Goal: Information Seeking & Learning: Learn about a topic

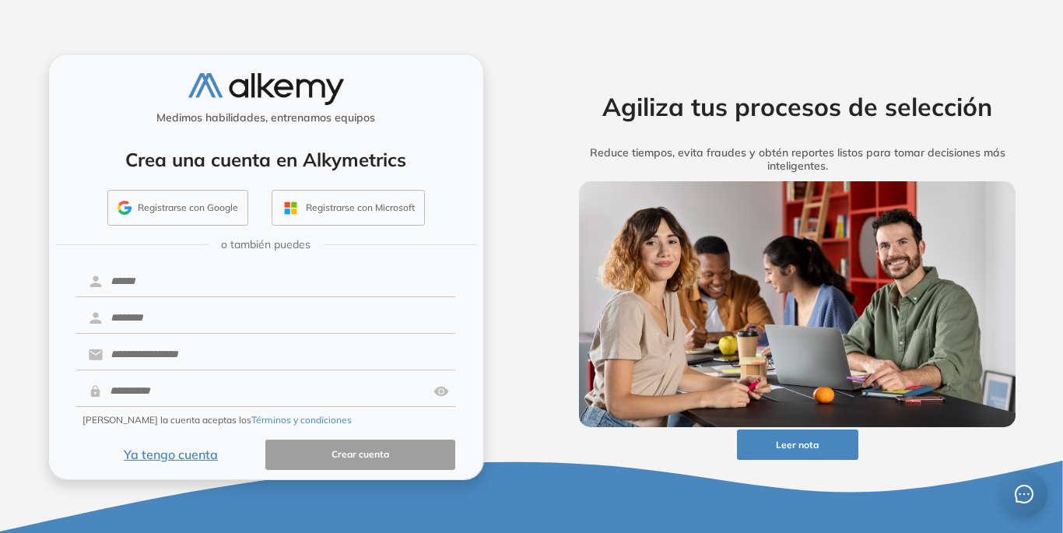
scroll to position [9, 0]
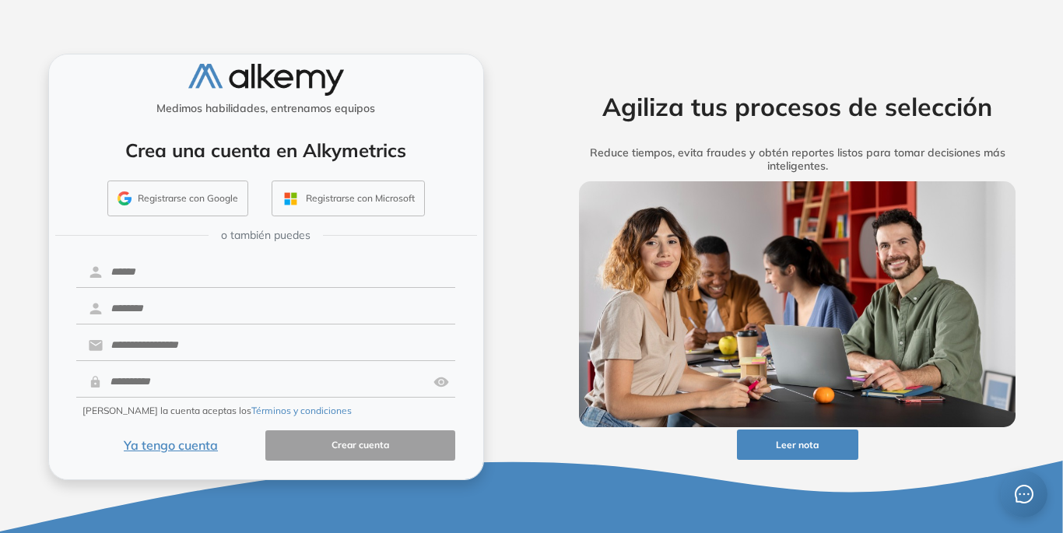
click at [174, 447] on button "Ya tengo cuenta" at bounding box center [171, 445] width 190 height 30
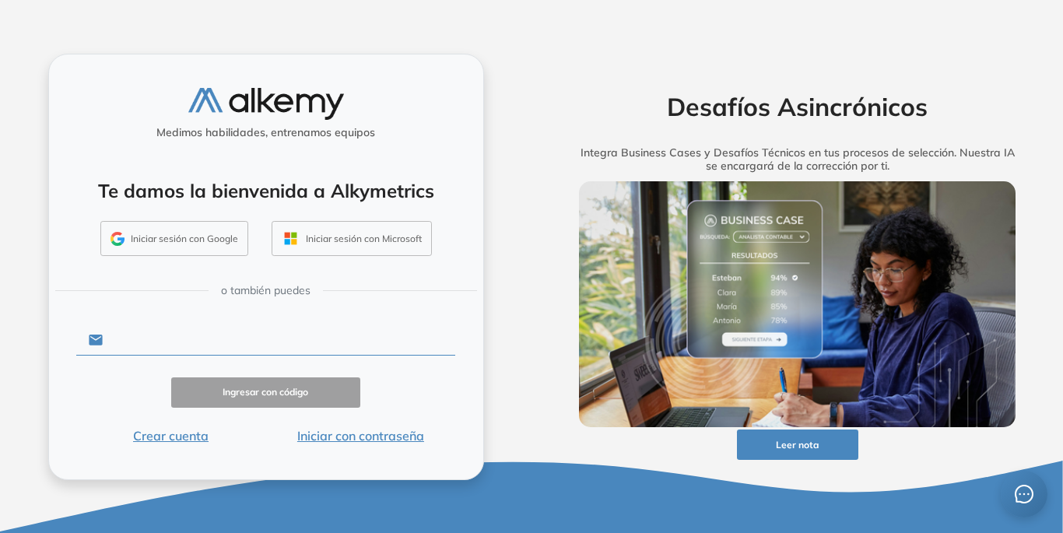
click at [194, 338] on input "text" at bounding box center [279, 340] width 352 height 30
type input "**********"
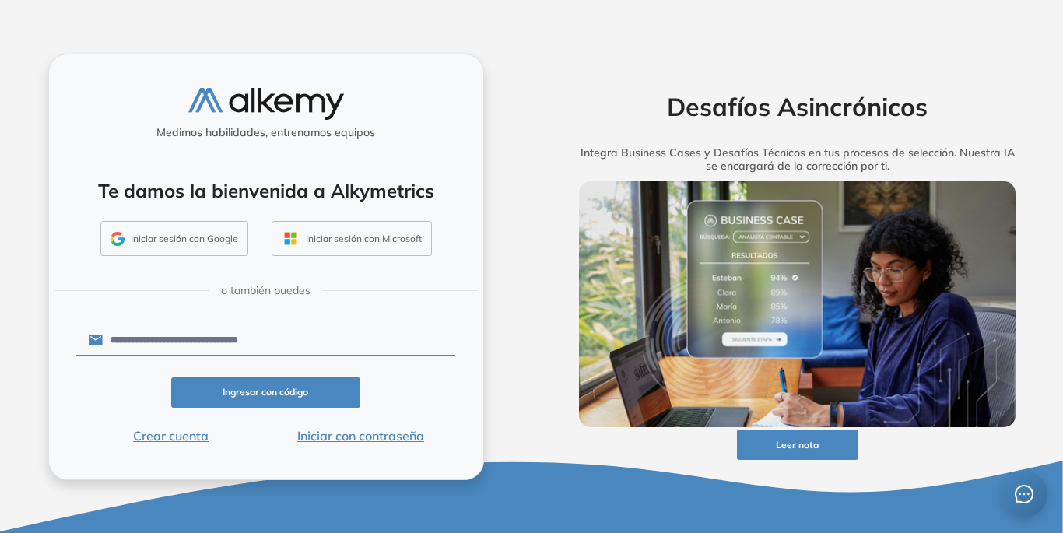
click at [341, 440] on button "Iniciar con contraseña" at bounding box center [360, 435] width 190 height 19
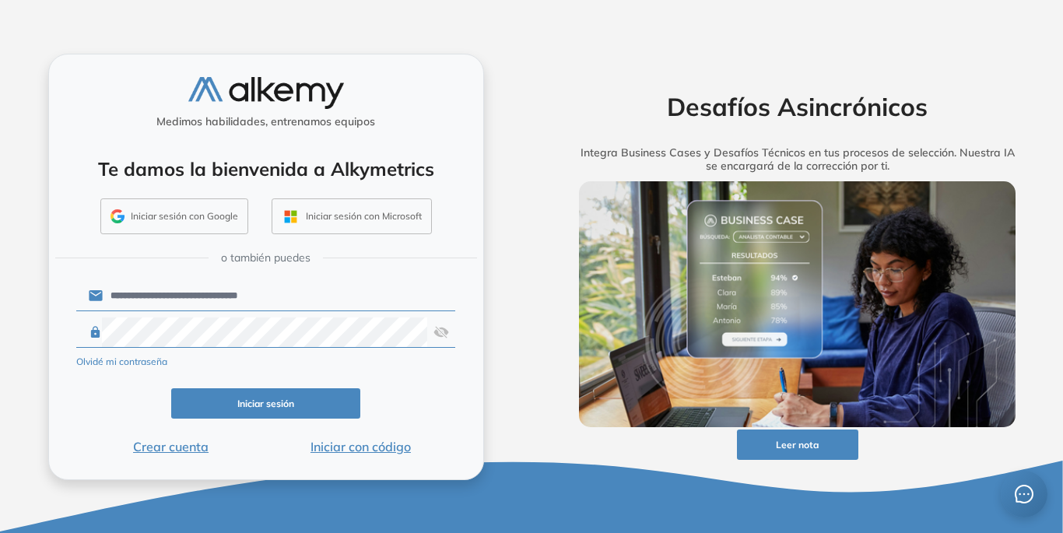
click button "Iniciar sesión" at bounding box center [266, 403] width 190 height 30
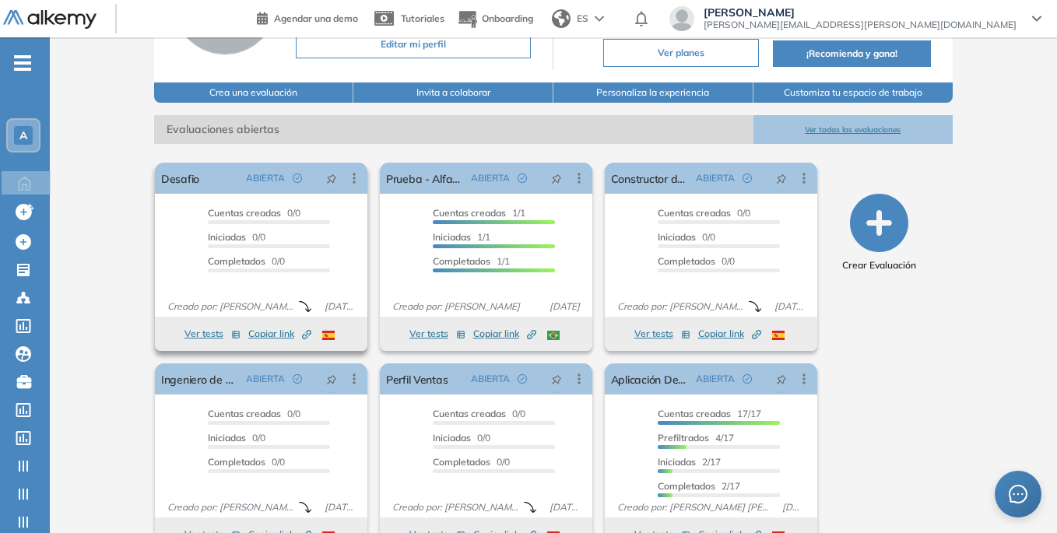
scroll to position [193, 0]
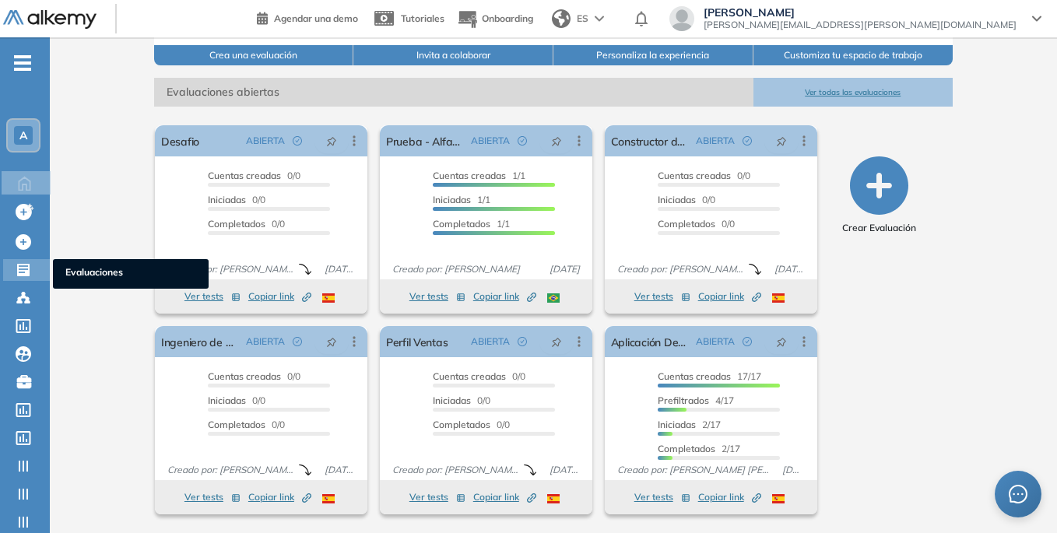
click at [73, 271] on span "Evaluaciones" at bounding box center [130, 273] width 131 height 17
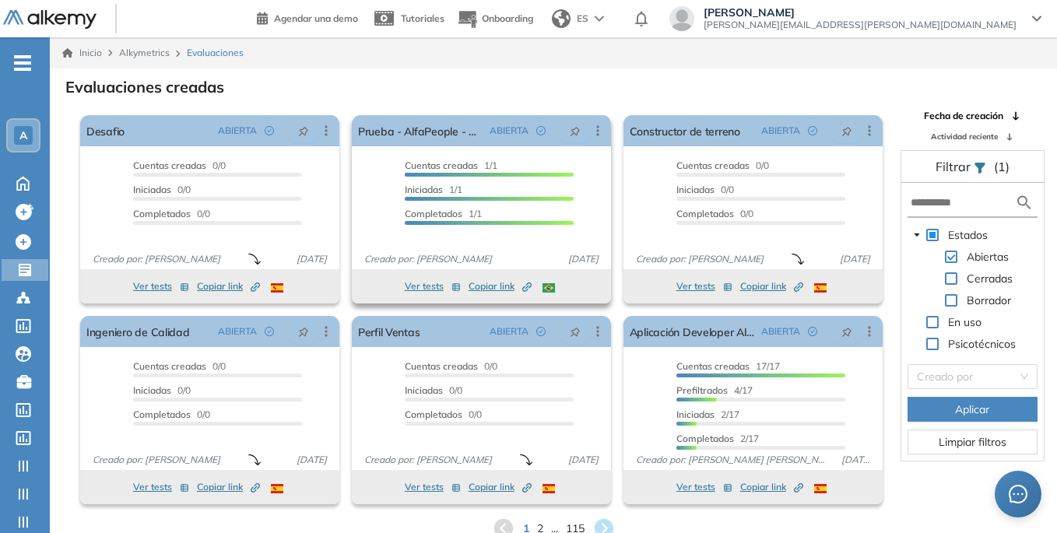
scroll to position [37, 0]
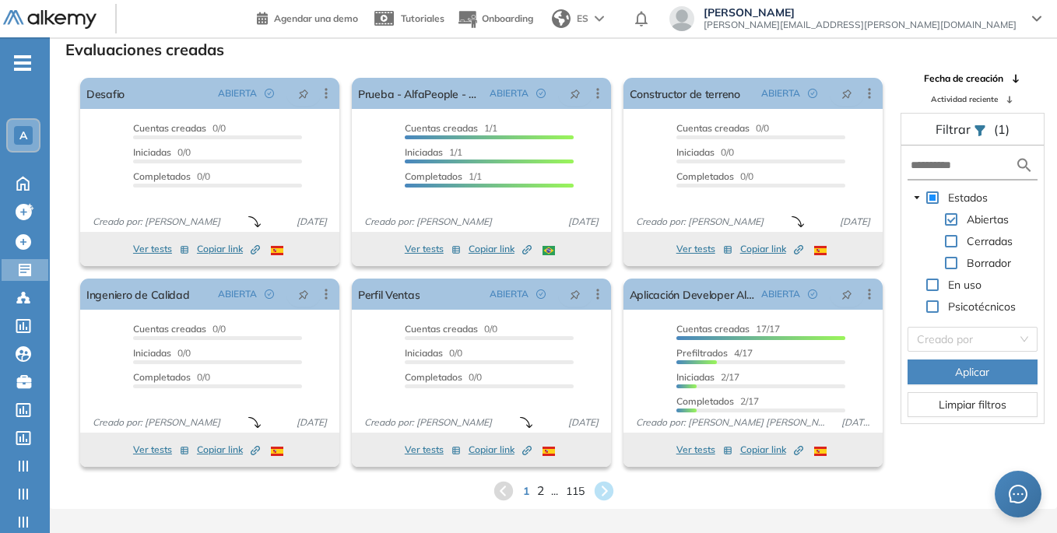
click at [536, 493] on span "2" at bounding box center [539, 491] width 7 height 18
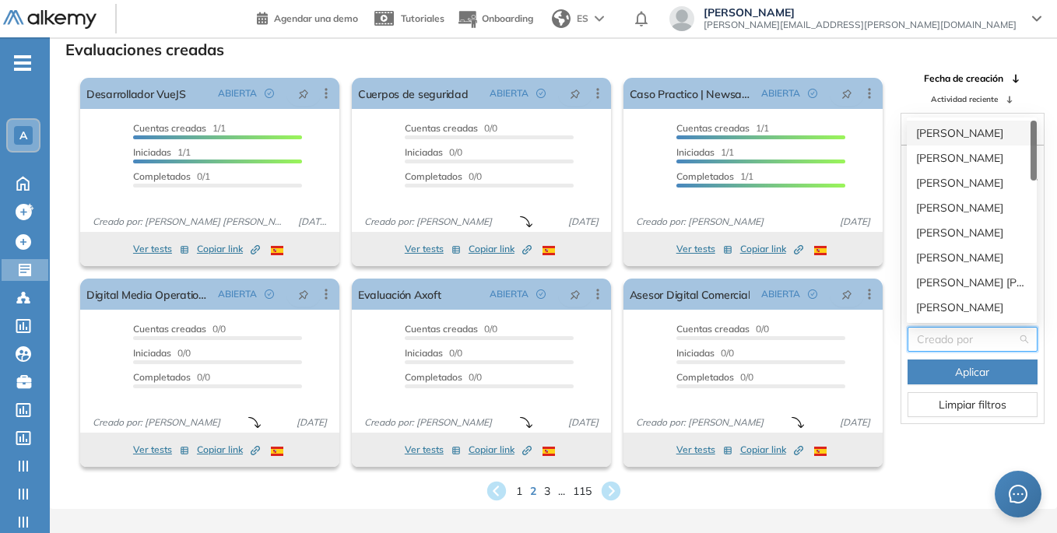
click at [960, 345] on input "search" at bounding box center [967, 339] width 100 height 23
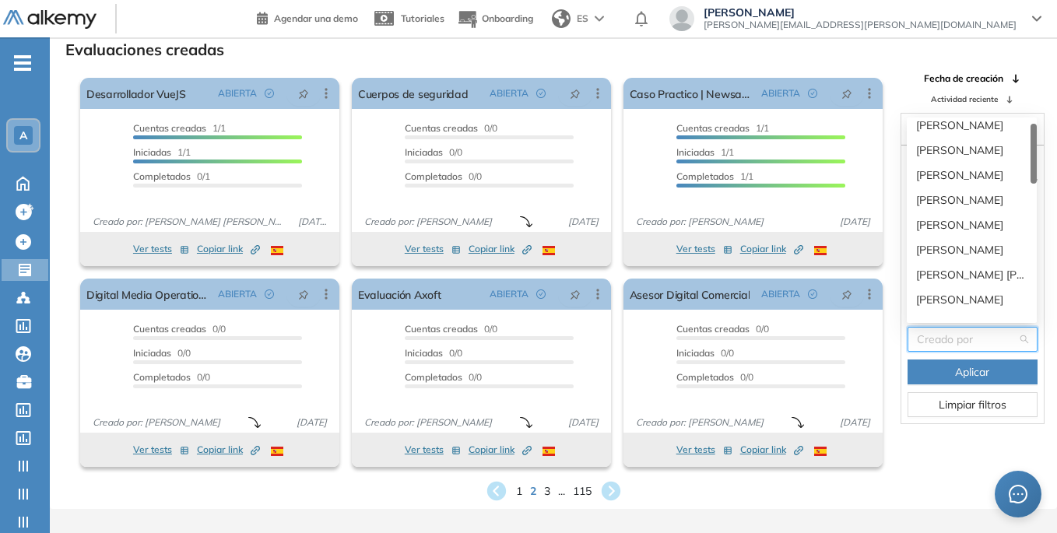
scroll to position [0, 0]
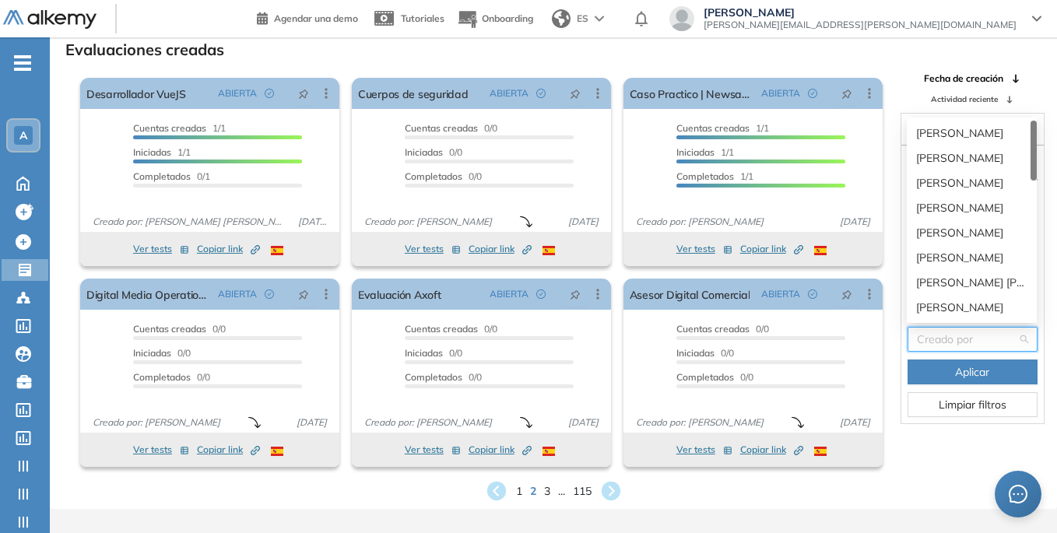
drag, startPoint x: 1034, startPoint y: 248, endPoint x: 984, endPoint y: 124, distance: 134.4
click at [992, 118] on div "google-oauth2|109458025383751063101 google-oauth2|113946281014575496322 google-…" at bounding box center [972, 219] width 130 height 205
click at [977, 132] on div "[PERSON_NAME]" at bounding box center [971, 132] width 111 height 17
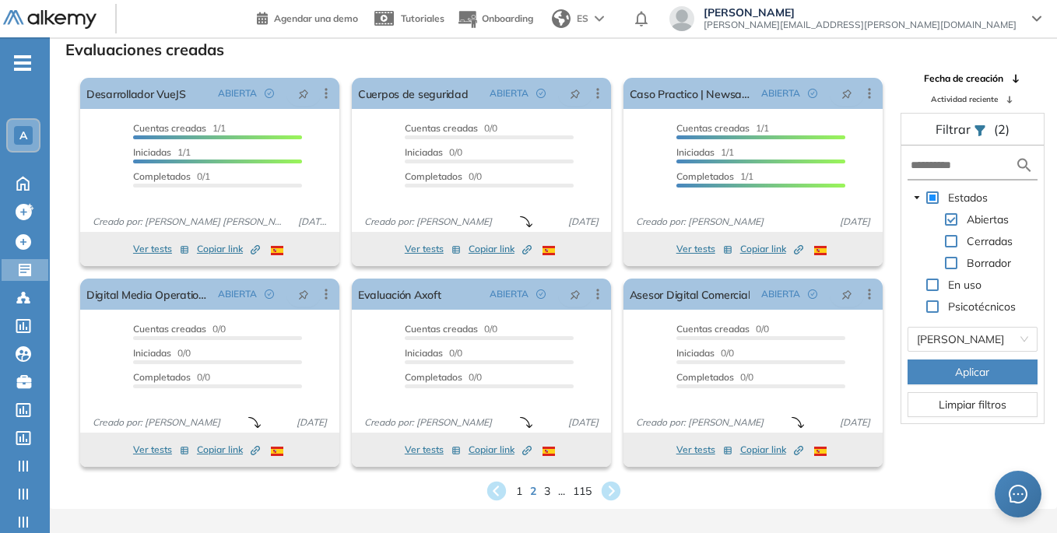
click at [945, 373] on button "Aplicar" at bounding box center [972, 371] width 130 height 25
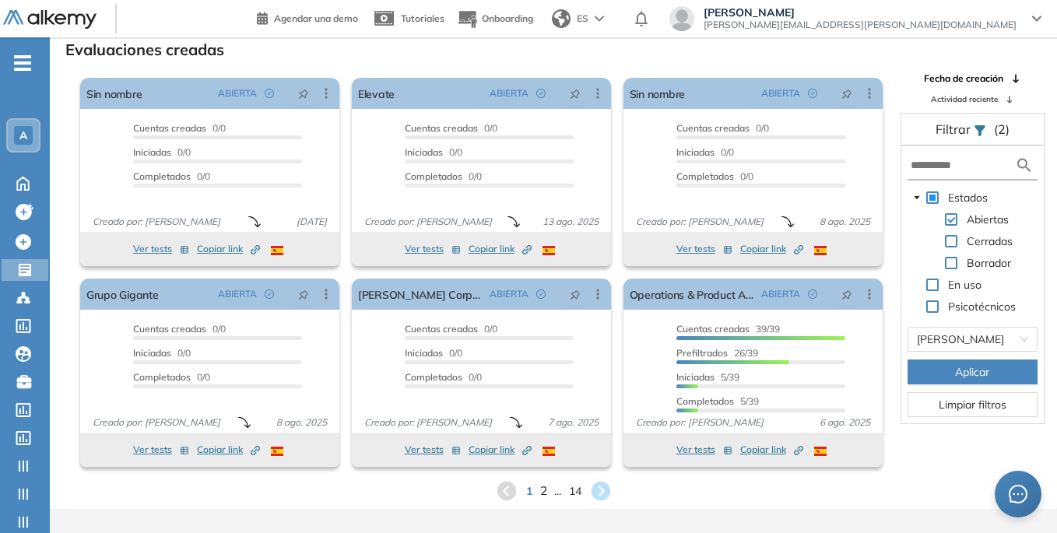
click at [544, 492] on span "2" at bounding box center [542, 491] width 7 height 18
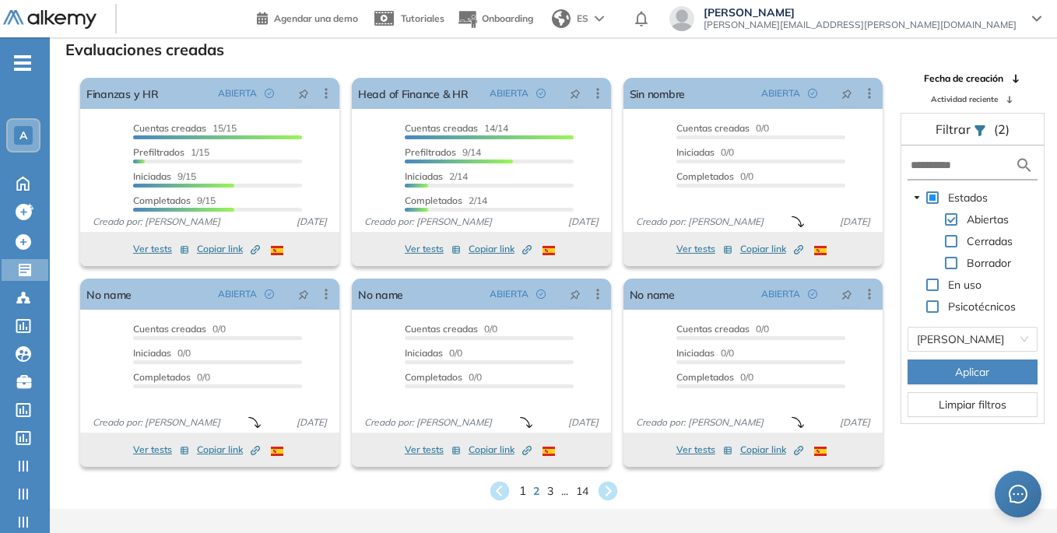
click at [521, 494] on span "1" at bounding box center [521, 491] width 7 height 18
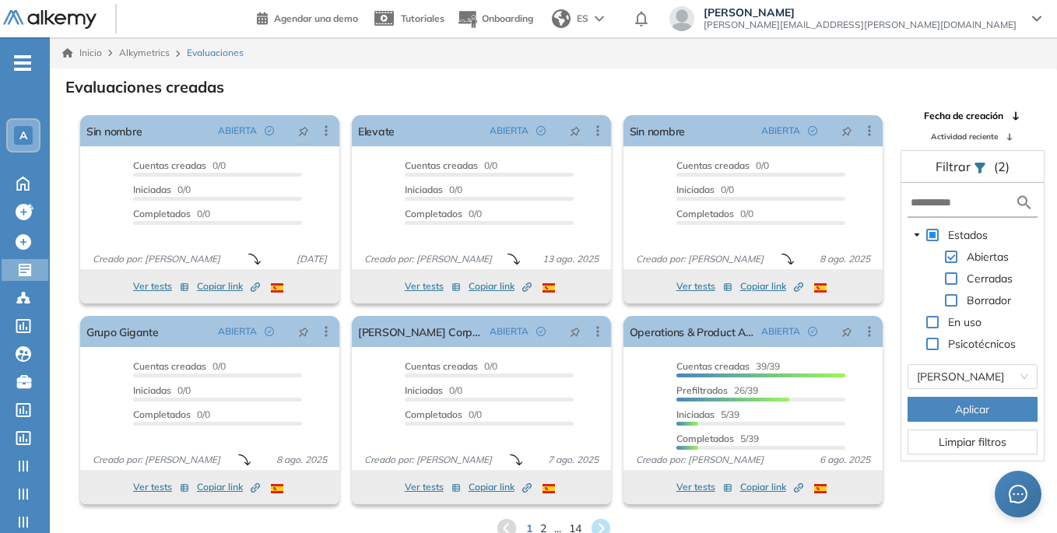
click at [984, 167] on icon at bounding box center [979, 168] width 12 height 12
click at [980, 165] on icon at bounding box center [979, 168] width 10 height 11
click at [934, 167] on div "Filtrar (2)" at bounding box center [972, 167] width 142 height 32
click at [999, 174] on span "(2)" at bounding box center [1002, 166] width 16 height 19
click at [1001, 167] on span "(2)" at bounding box center [1002, 166] width 16 height 19
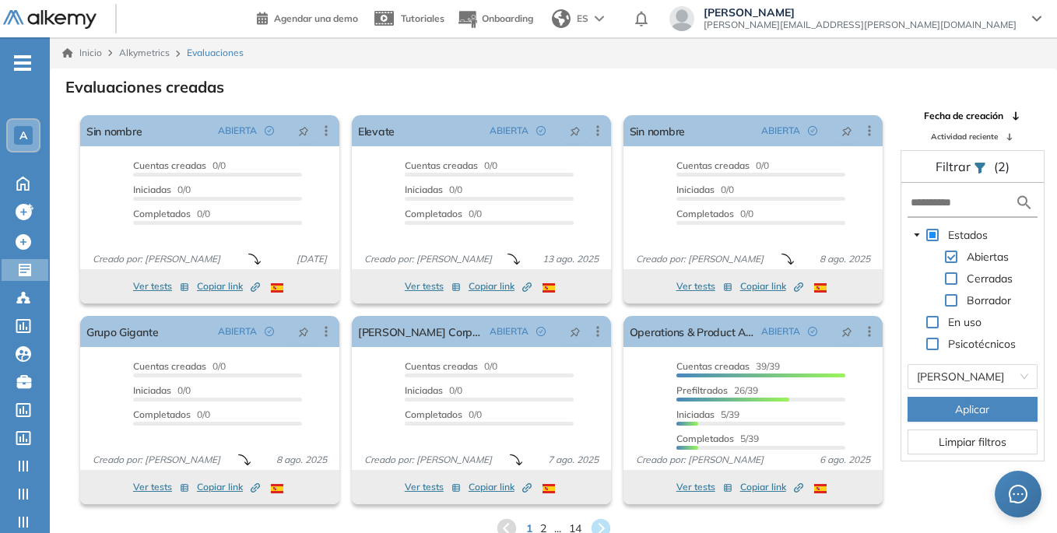
click at [943, 160] on span "Filtrar" at bounding box center [954, 167] width 38 height 16
click at [980, 165] on icon at bounding box center [979, 168] width 10 height 11
click at [959, 447] on span "Limpiar filtros" at bounding box center [972, 441] width 68 height 17
click at [936, 320] on span at bounding box center [932, 322] width 12 height 12
click at [935, 323] on span at bounding box center [932, 322] width 12 height 12
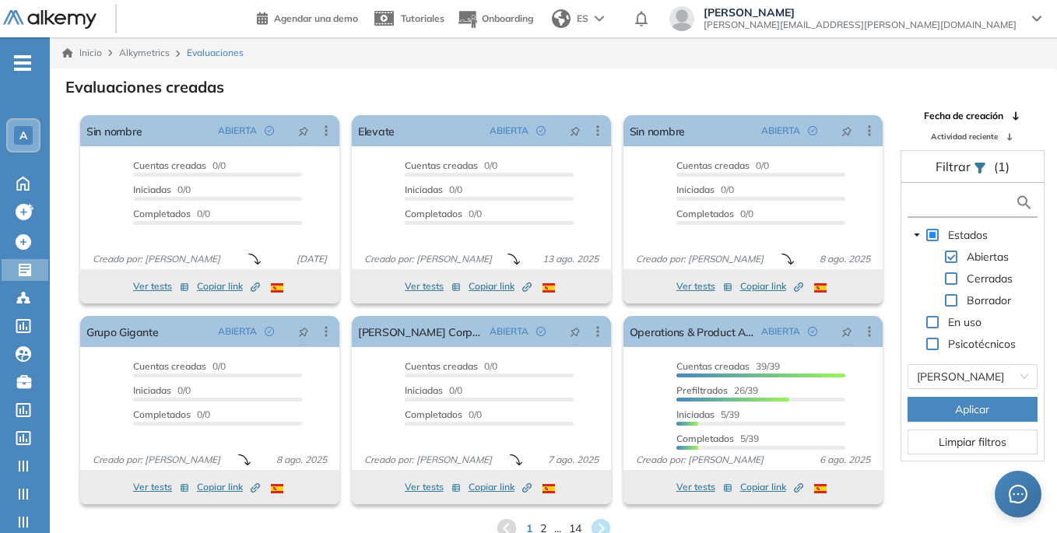
click at [931, 195] on input "text" at bounding box center [962, 203] width 104 height 16
type input "**"
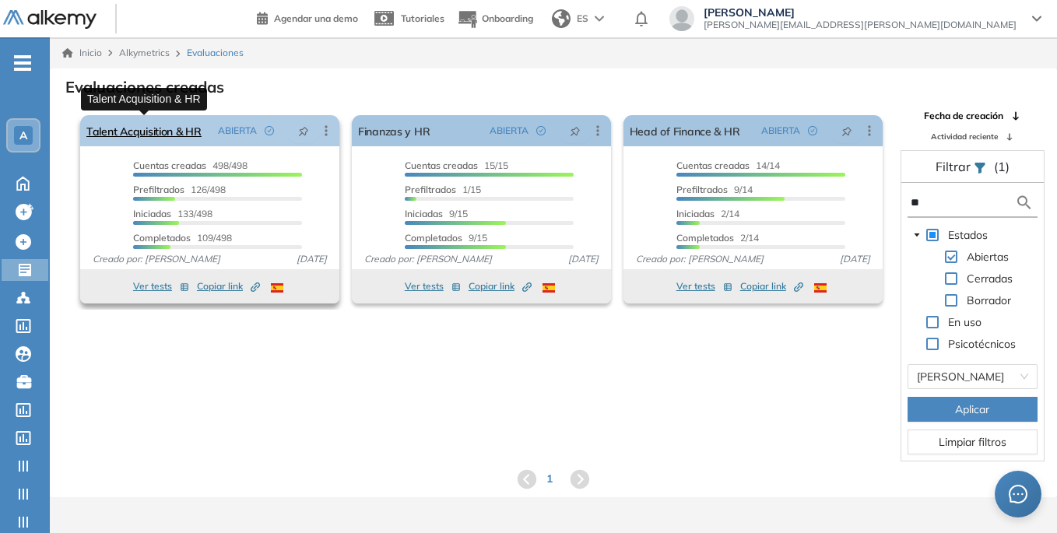
click at [167, 132] on link "Talent Acquisition & HR" at bounding box center [143, 130] width 115 height 31
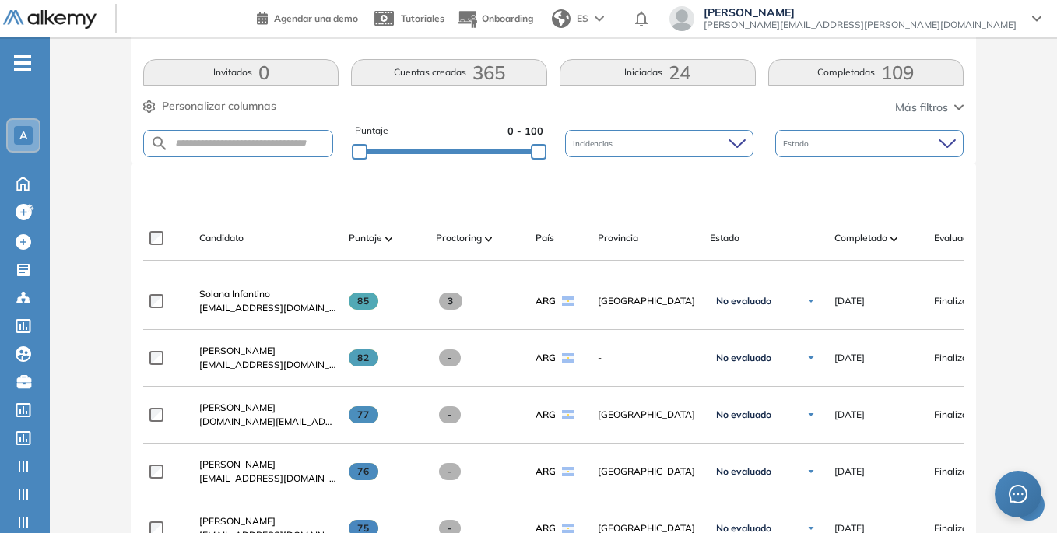
scroll to position [233, 0]
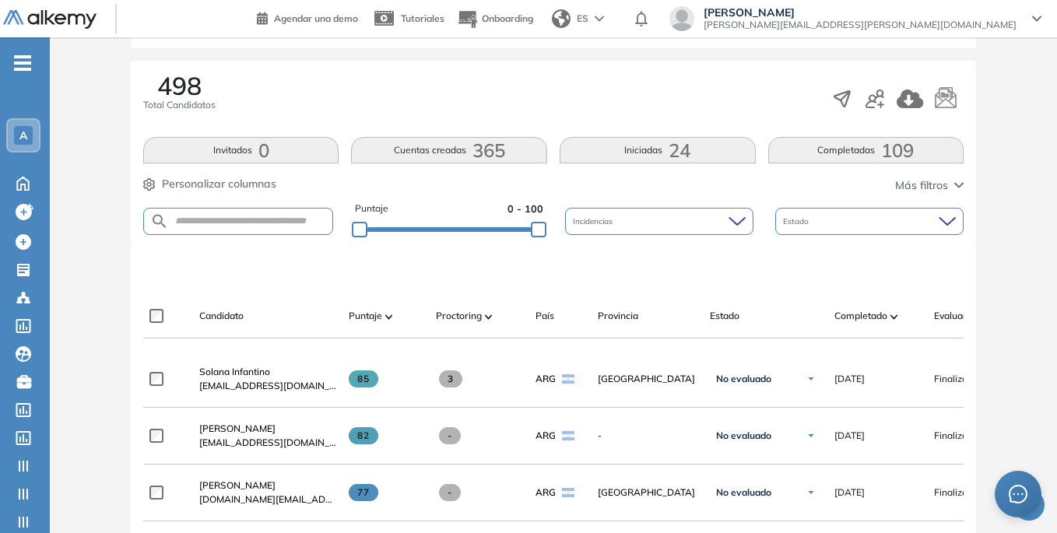
click at [950, 177] on button "Más filtros" at bounding box center [929, 185] width 68 height 16
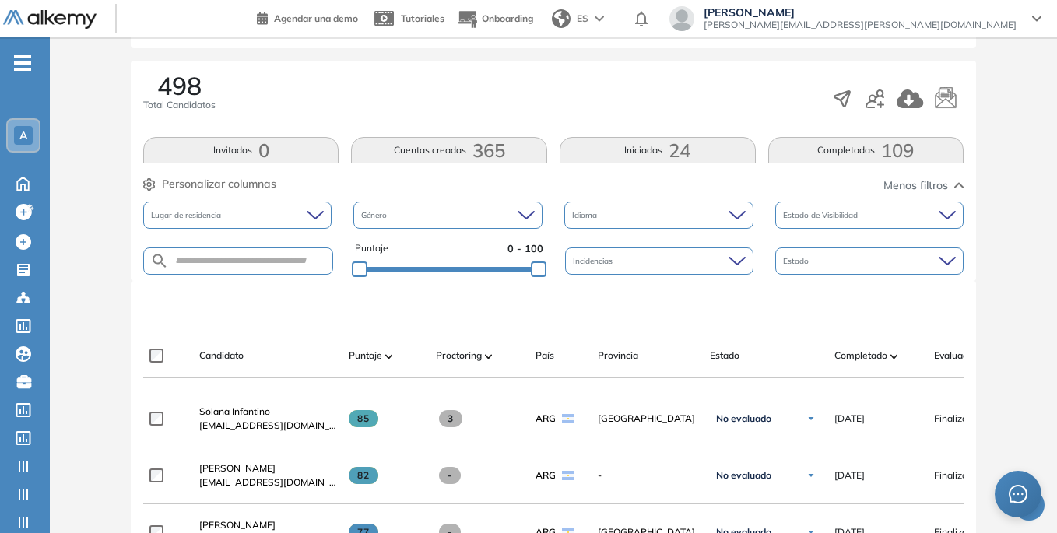
scroll to position [389, 0]
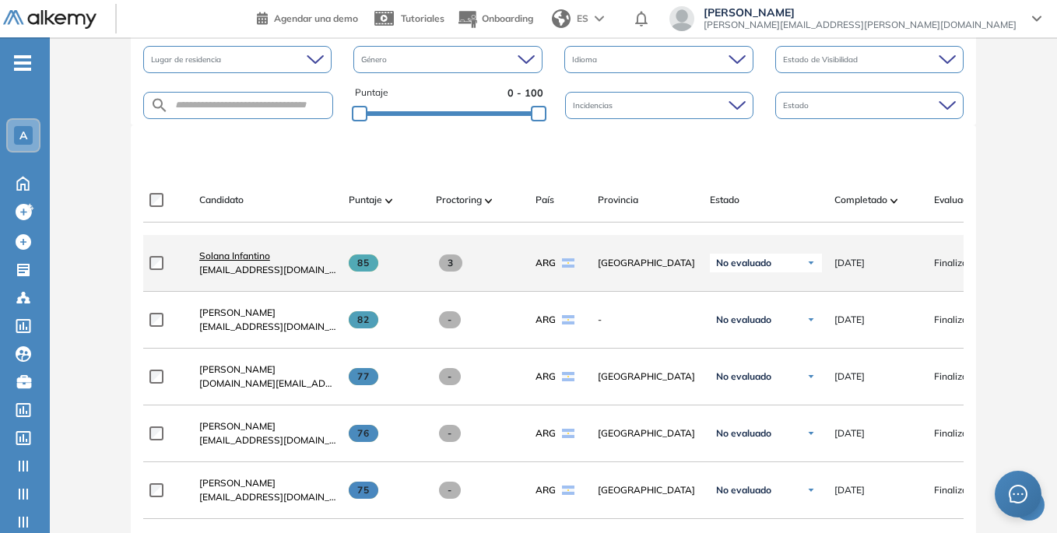
click at [248, 261] on span "Solana Infantino" at bounding box center [234, 256] width 71 height 12
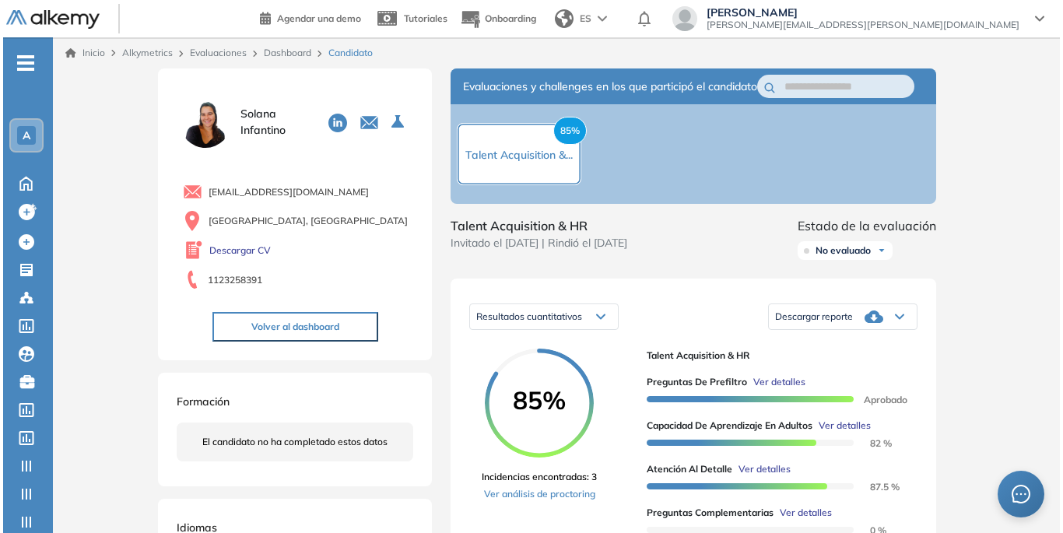
scroll to position [78, 0]
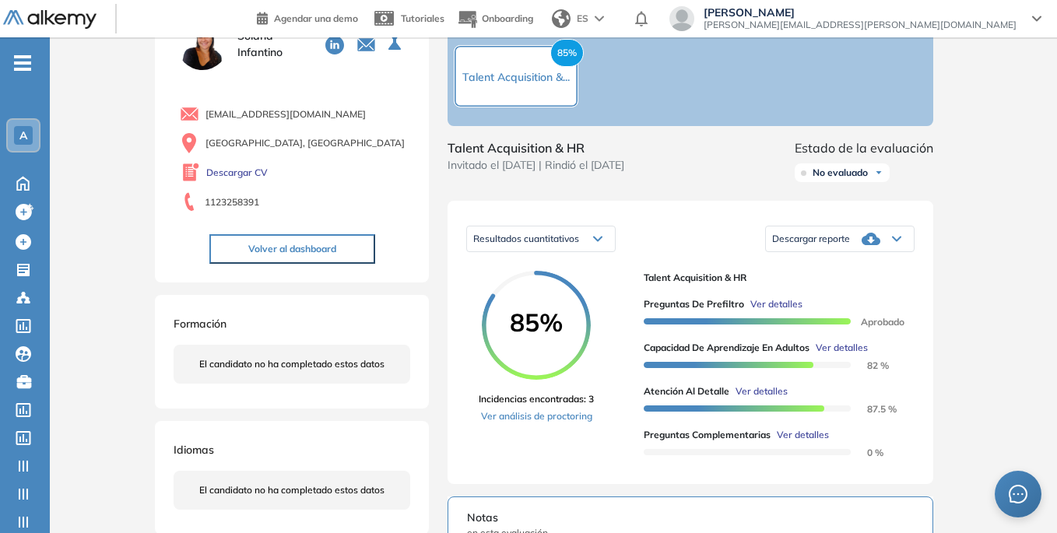
click at [786, 311] on span "Ver detalles" at bounding box center [776, 304] width 52 height 14
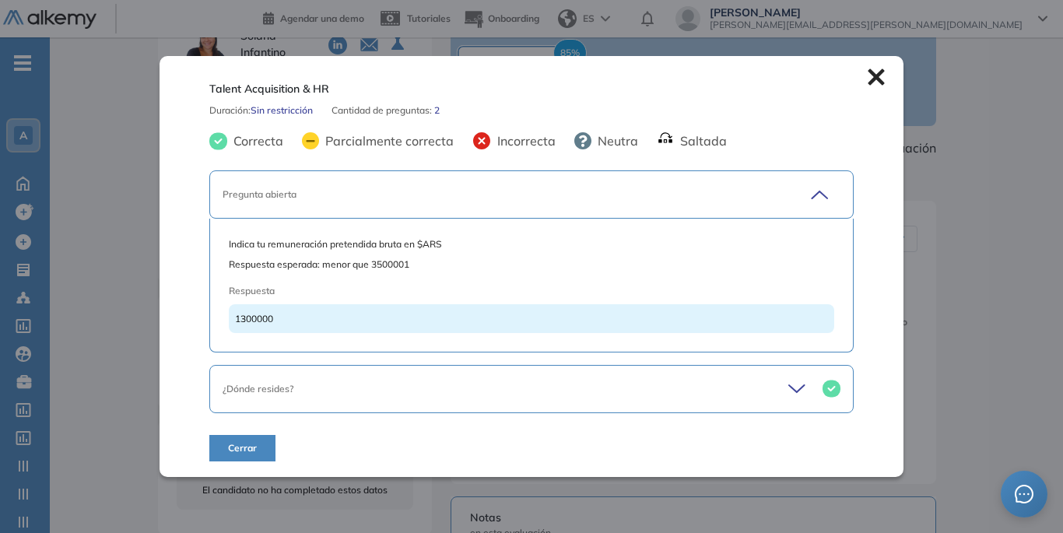
click at [795, 391] on icon at bounding box center [799, 389] width 22 height 22
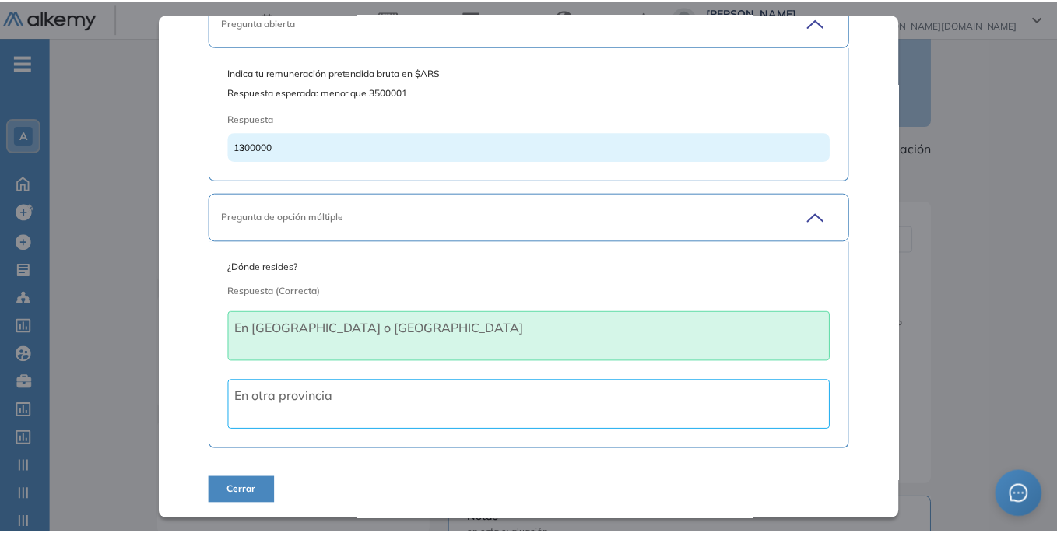
scroll to position [0, 0]
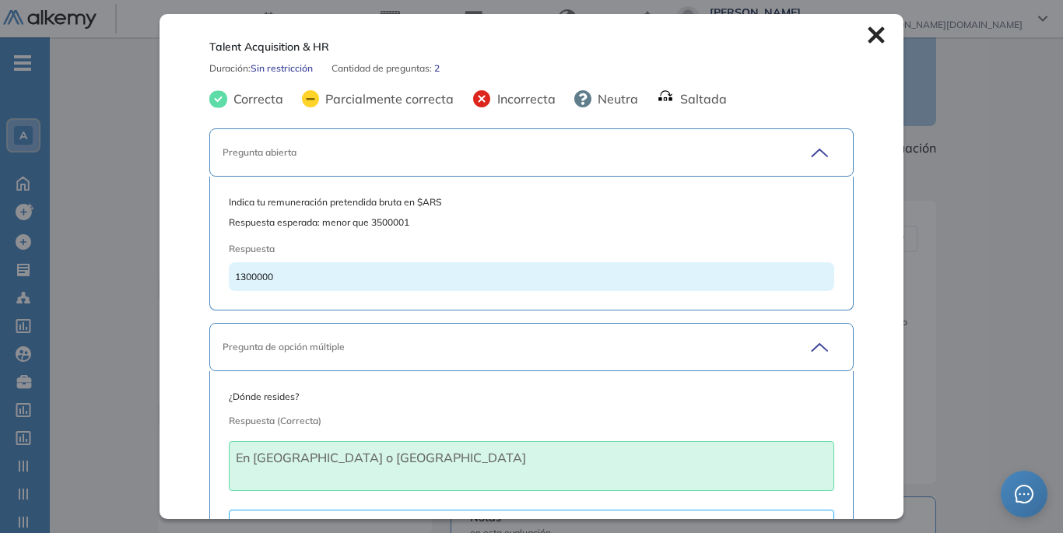
click at [868, 35] on icon at bounding box center [876, 35] width 16 height 16
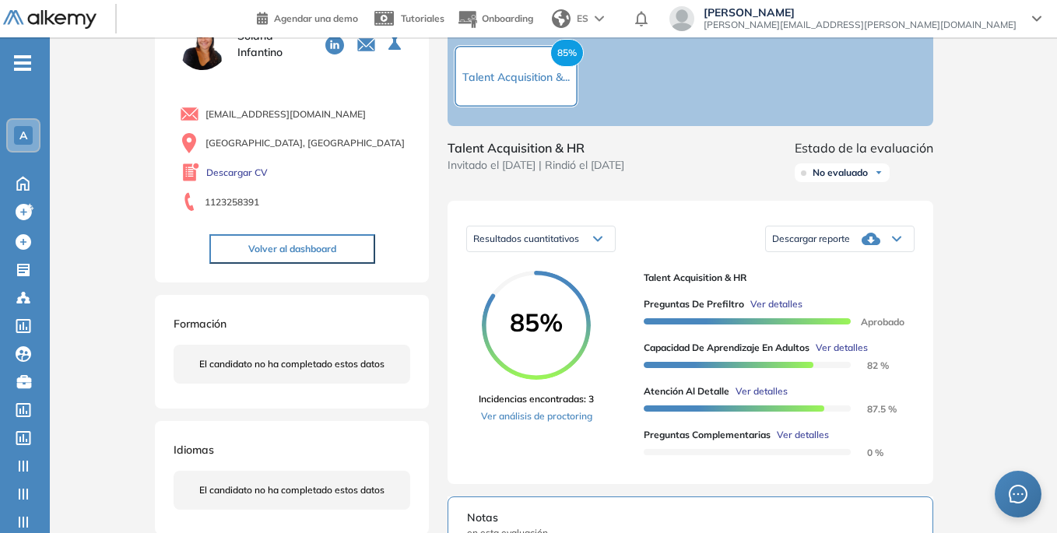
scroll to position [156, 0]
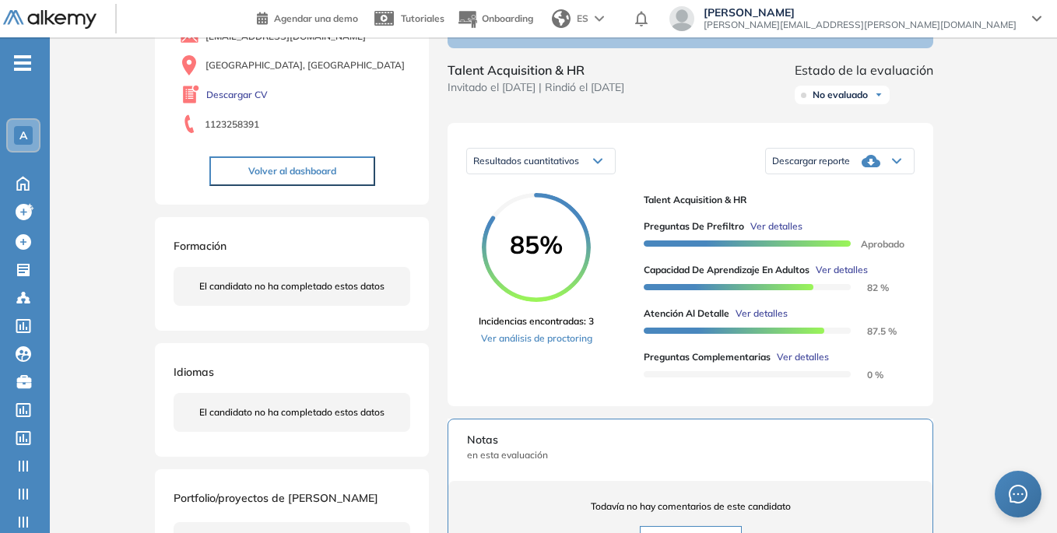
click at [797, 364] on span "Ver detalles" at bounding box center [803, 357] width 52 height 14
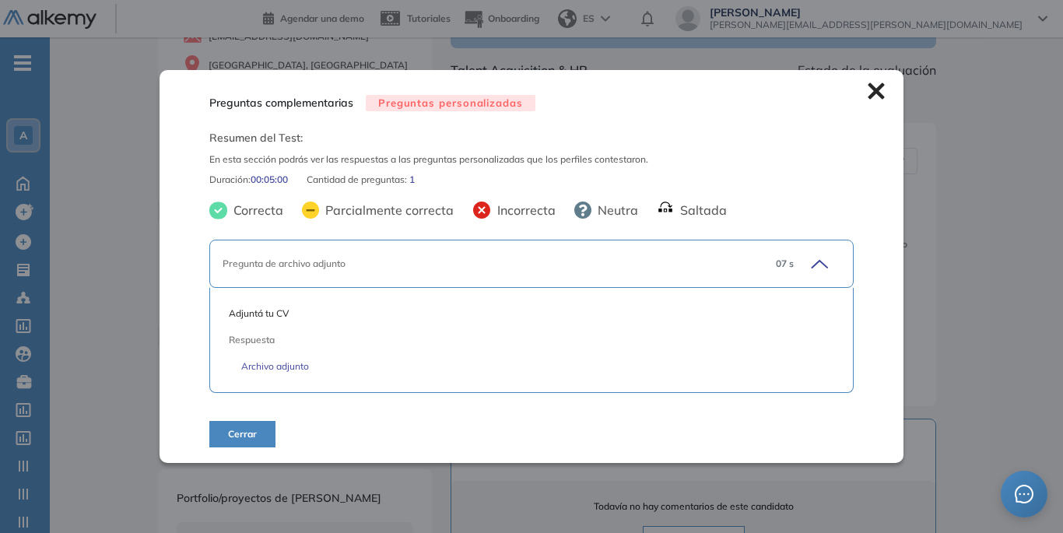
click at [872, 90] on icon at bounding box center [876, 91] width 16 height 16
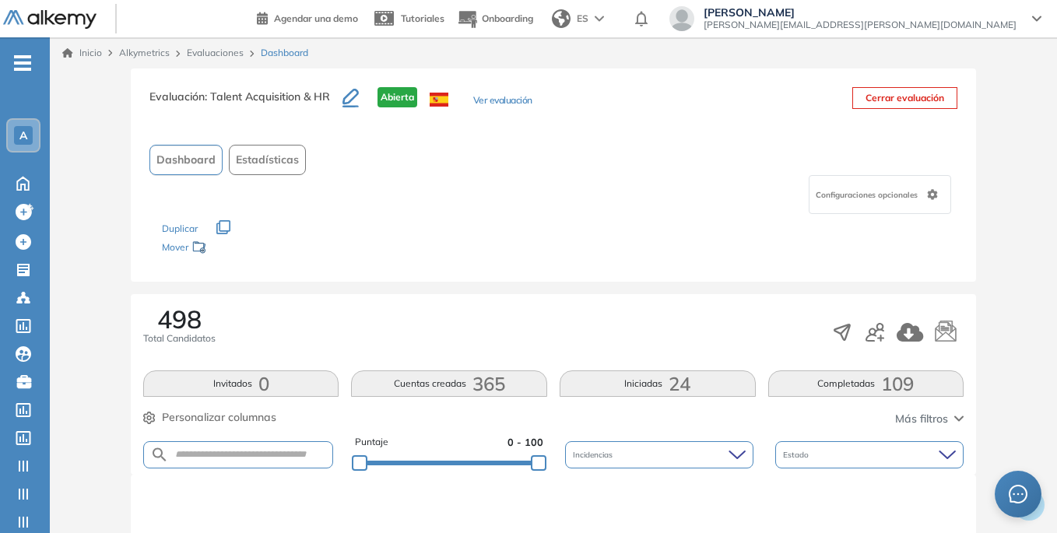
scroll to position [156, 0]
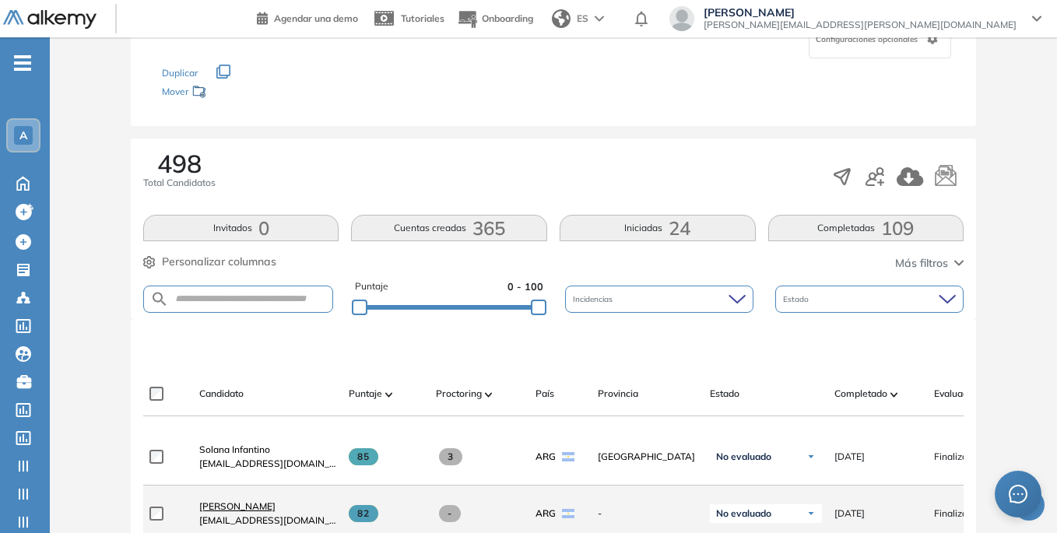
click at [235, 500] on span "[PERSON_NAME]" at bounding box center [237, 506] width 76 height 12
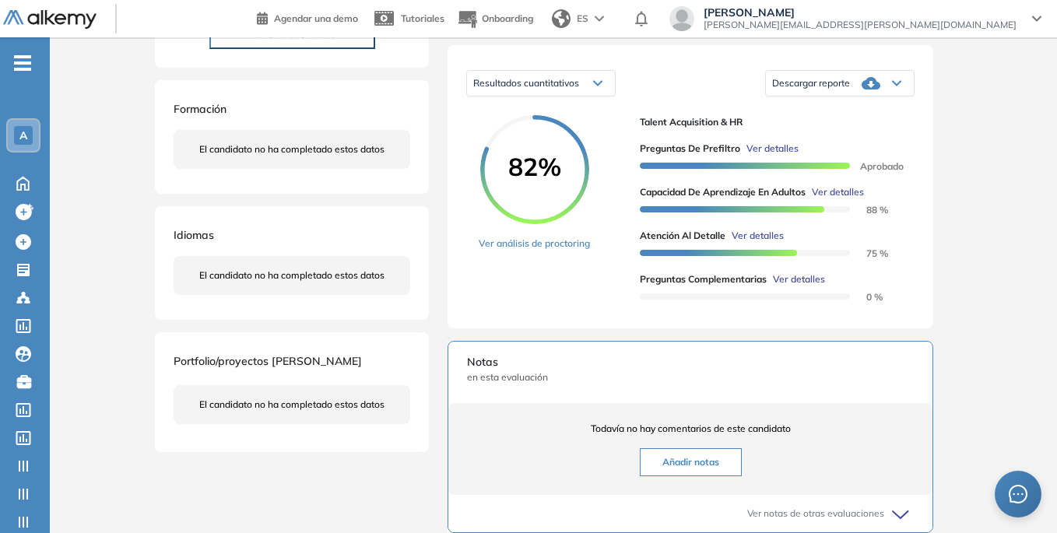
scroll to position [78, 0]
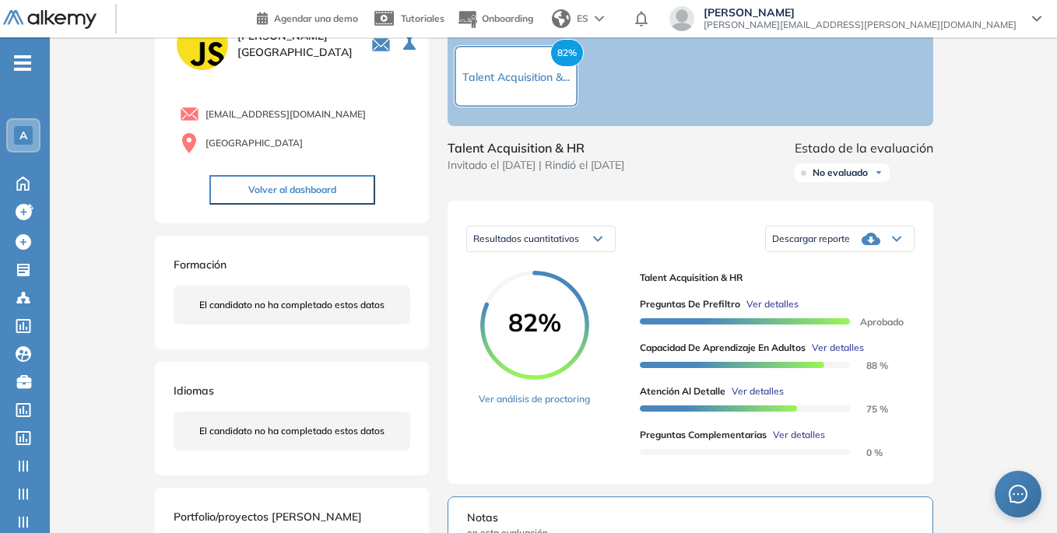
click at [787, 311] on span "Ver detalles" at bounding box center [772, 304] width 52 height 14
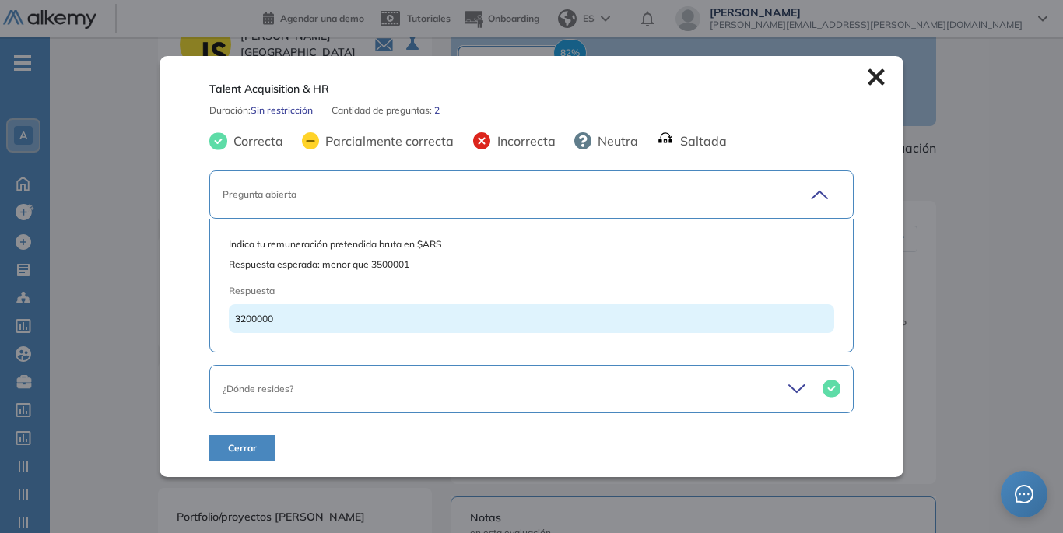
click at [868, 74] on icon at bounding box center [876, 77] width 16 height 16
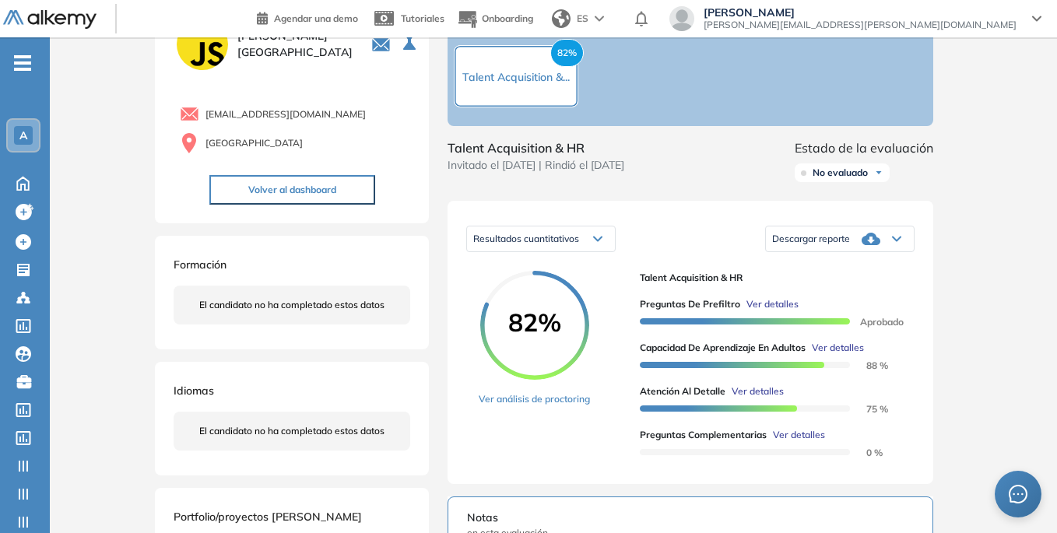
scroll to position [0, 0]
